Goal: Check status: Check status

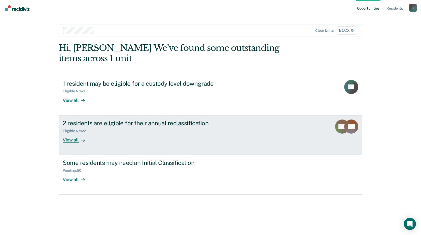
click at [135, 144] on link "2 residents are eligible for their annual reclassification Eligible Now : 2 Vie…" at bounding box center [211, 135] width 304 height 40
